Goal: Information Seeking & Learning: Understand process/instructions

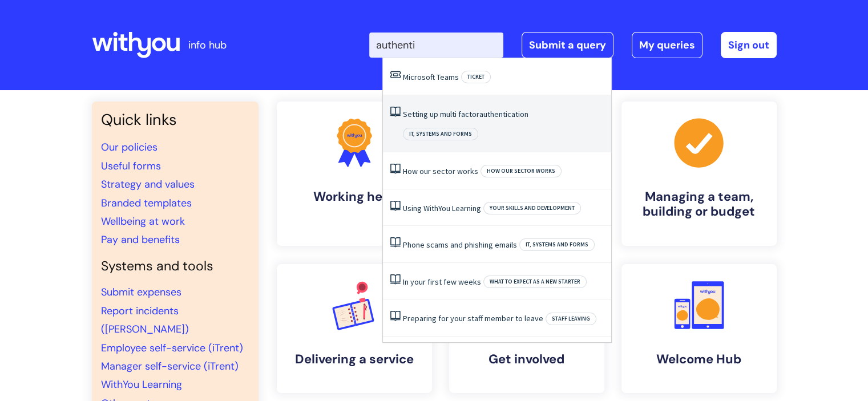
click at [472, 114] on link "Setting up multi factor authentication" at bounding box center [466, 114] width 126 height 10
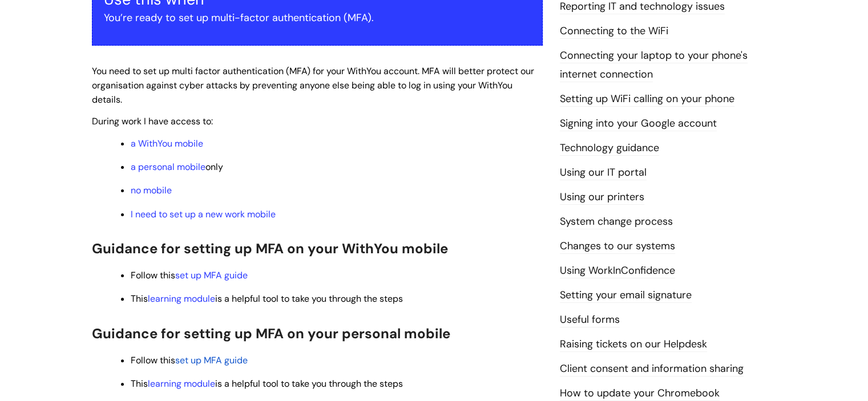
scroll to position [211, 0]
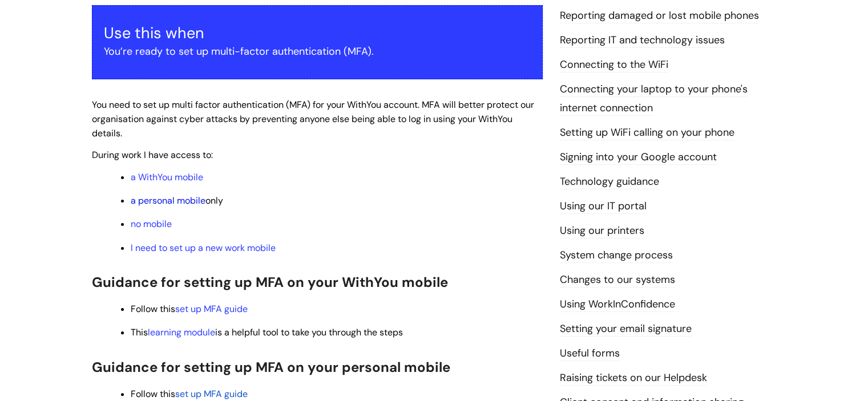
click at [185, 198] on link "a personal mobile" at bounding box center [168, 201] width 75 height 12
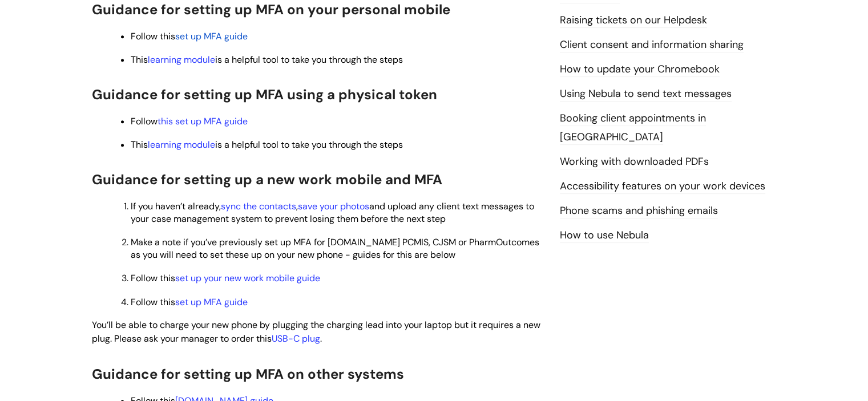
click at [221, 40] on span "set up MFA guide" at bounding box center [211, 36] width 72 height 12
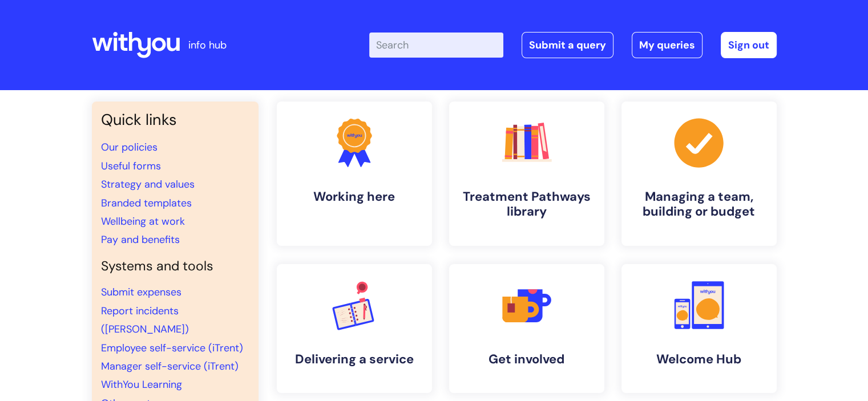
click at [464, 51] on input "Enter your search term here..." at bounding box center [436, 45] width 134 height 25
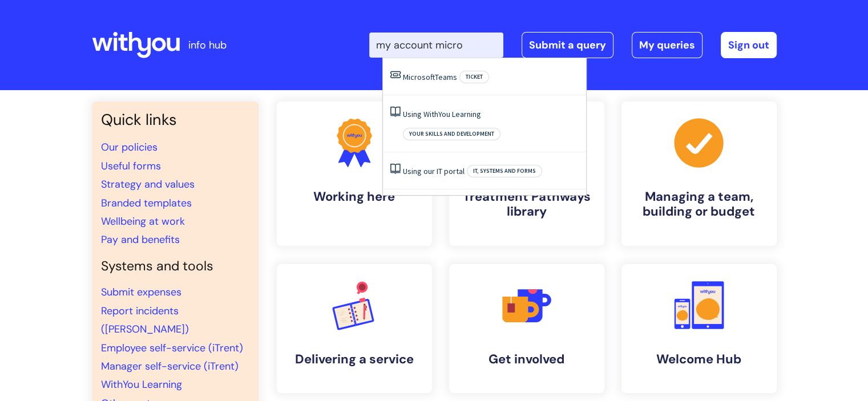
type input "my account micro"
